Goal: Find specific page/section: Find specific page/section

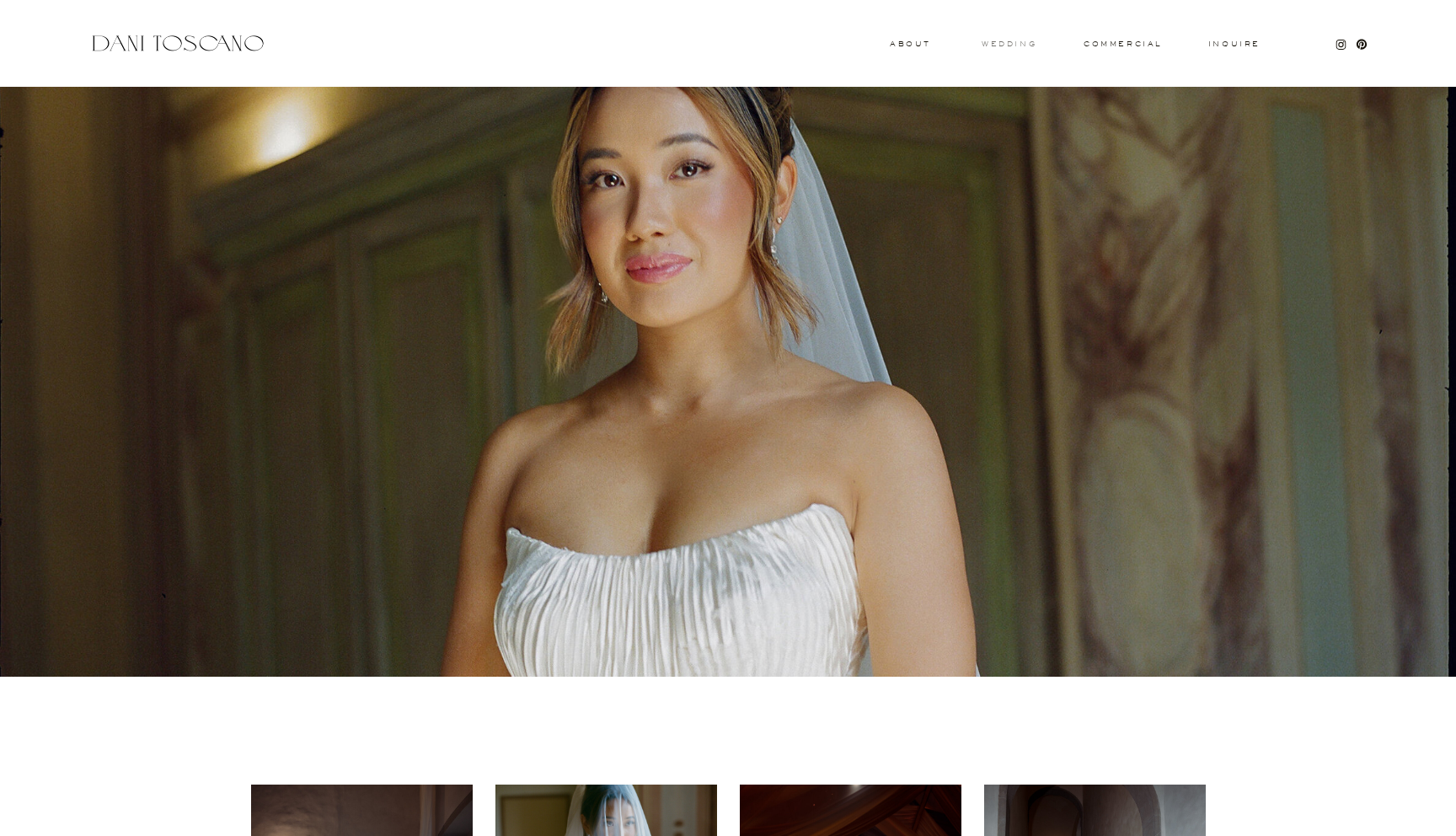
click at [1018, 45] on h3 "wedding" at bounding box center [1009, 44] width 54 height 6
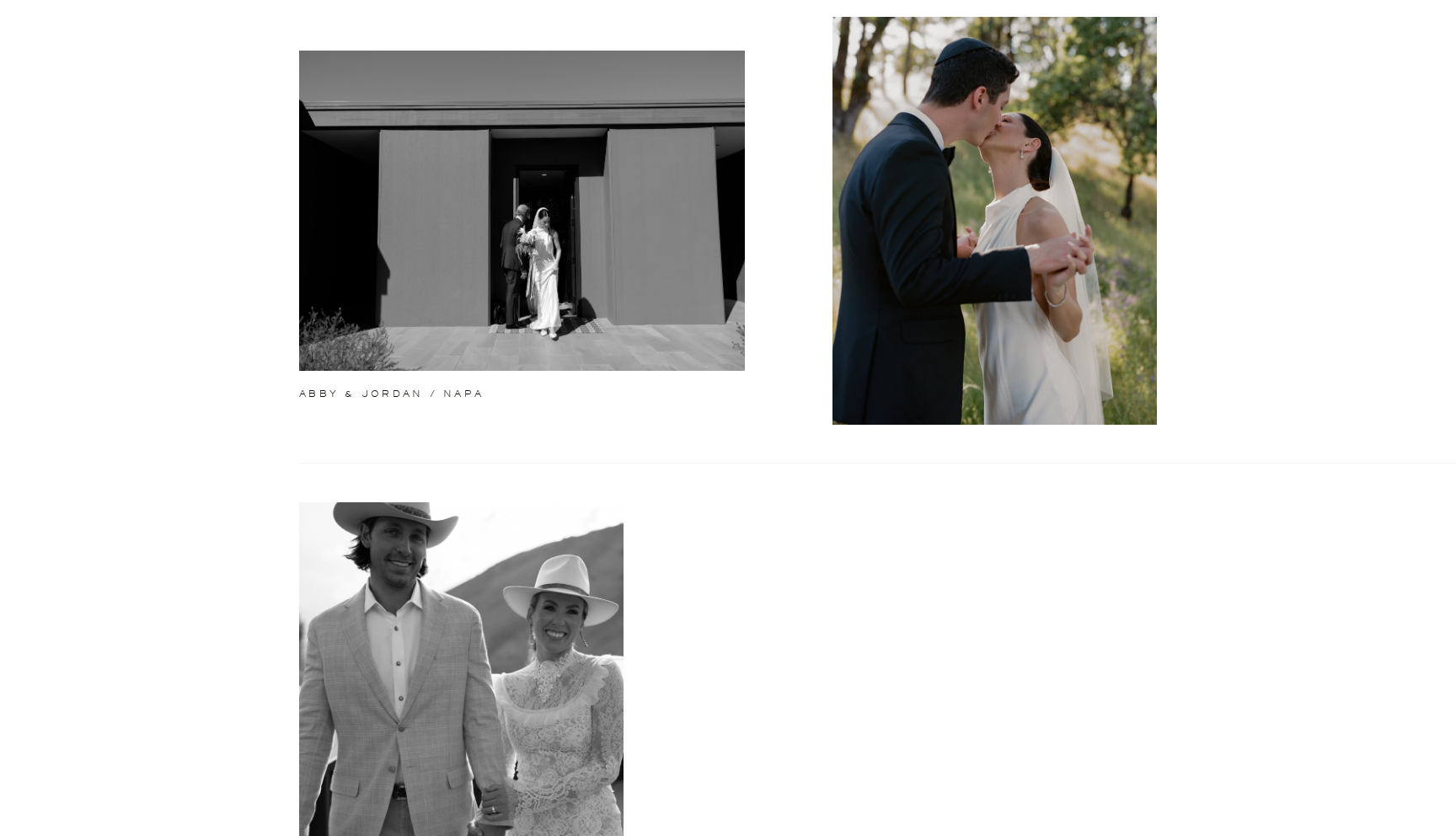
scroll to position [494, 0]
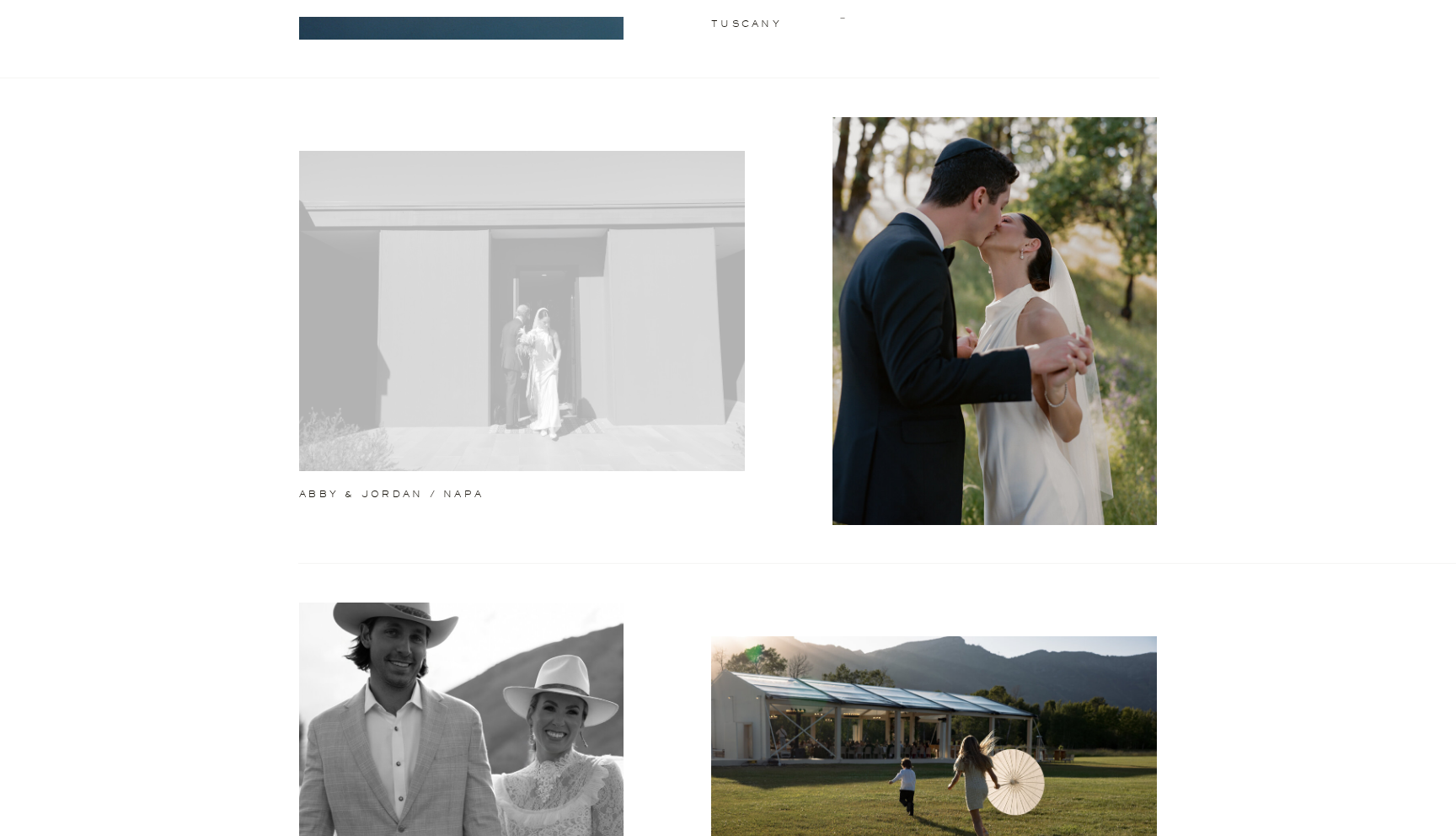
click at [590, 231] on div at bounding box center [522, 310] width 445 height 320
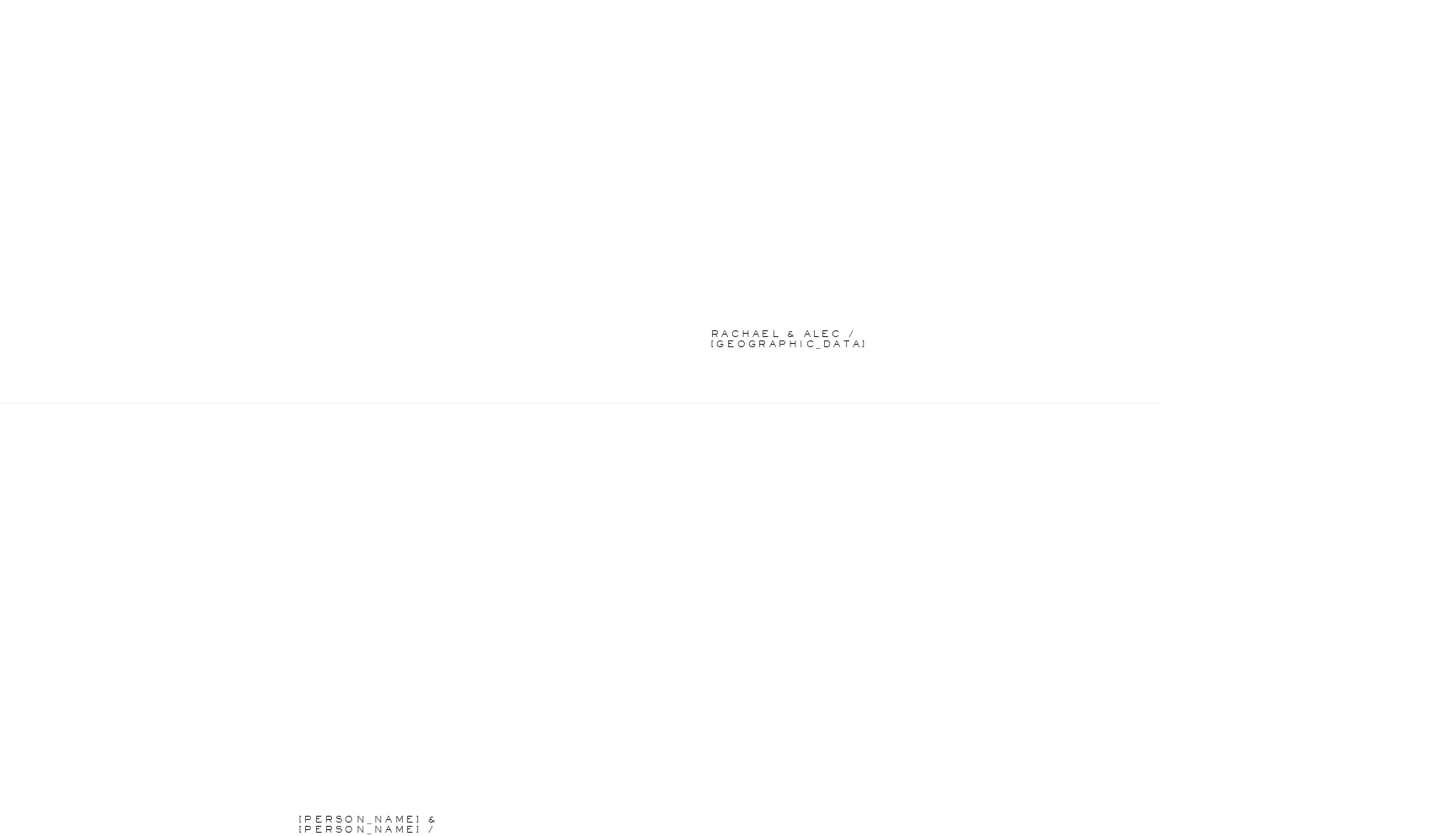
scroll to position [4165, 0]
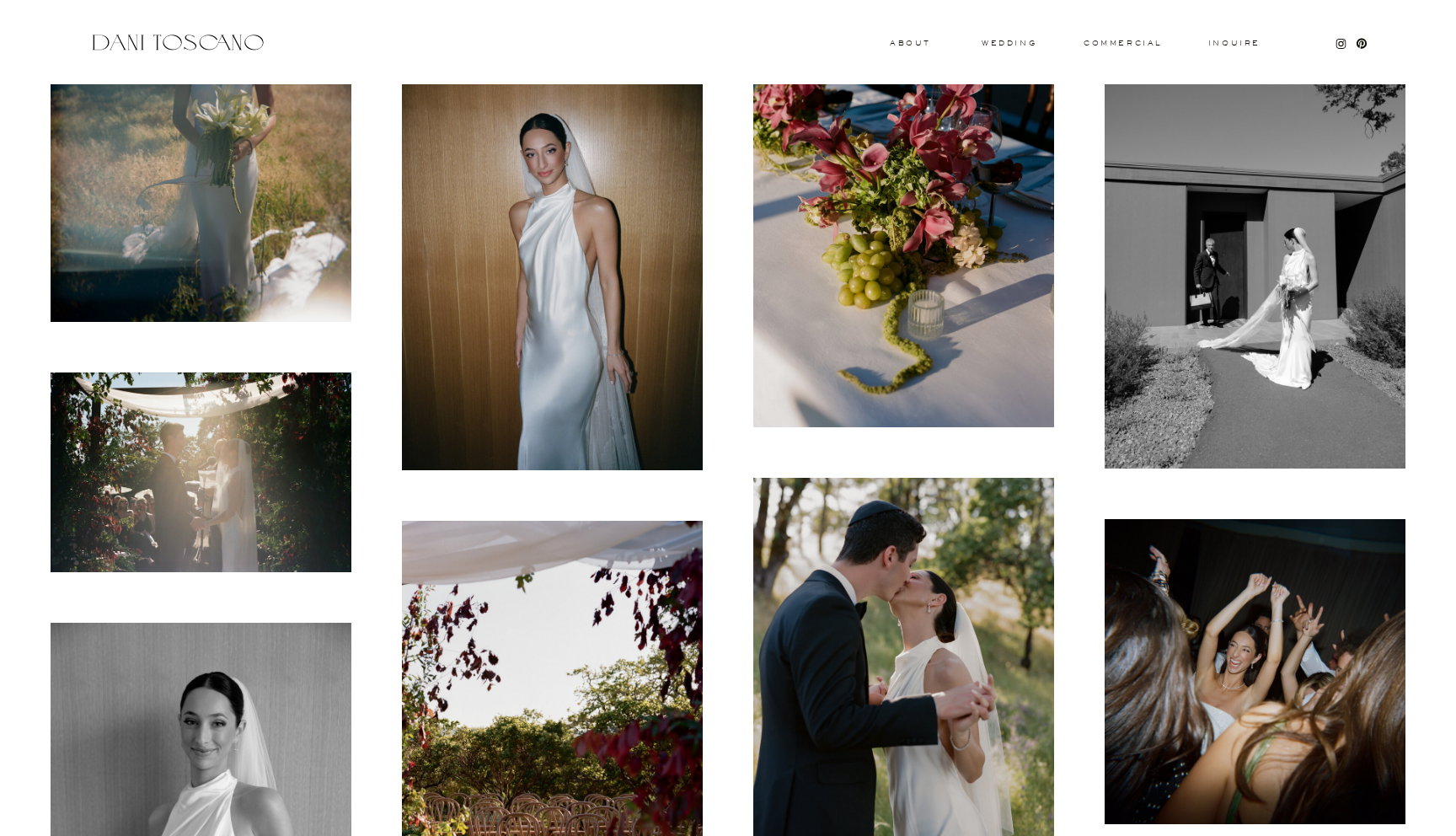
scroll to position [603, 0]
